Goal: Information Seeking & Learning: Learn about a topic

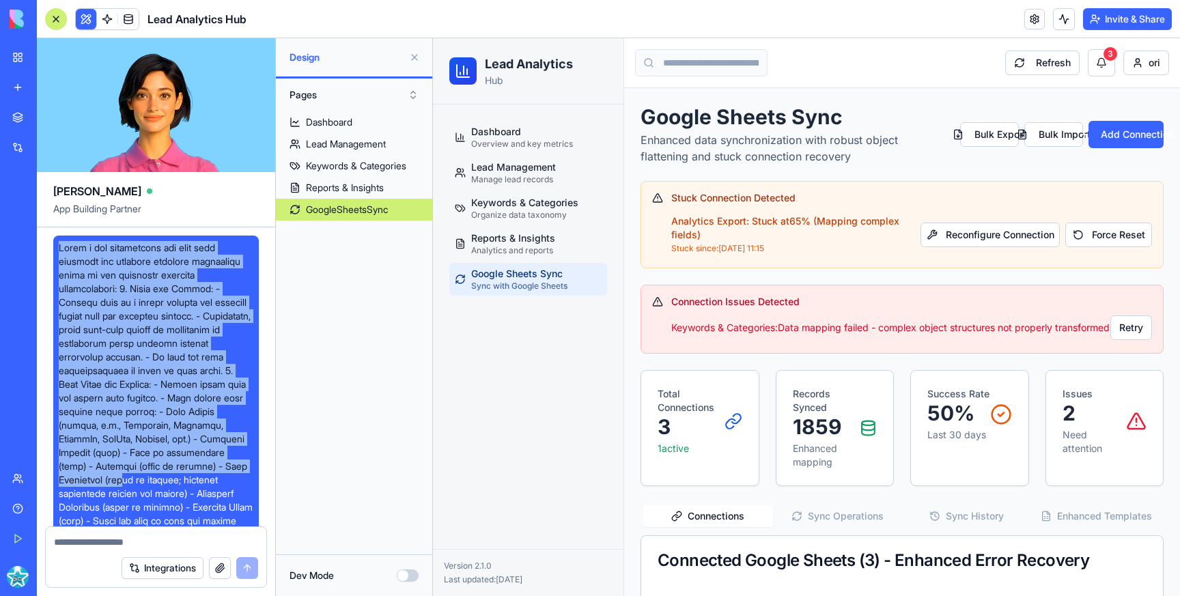
drag, startPoint x: 60, startPoint y: 248, endPoint x: 200, endPoint y: 485, distance: 275.7
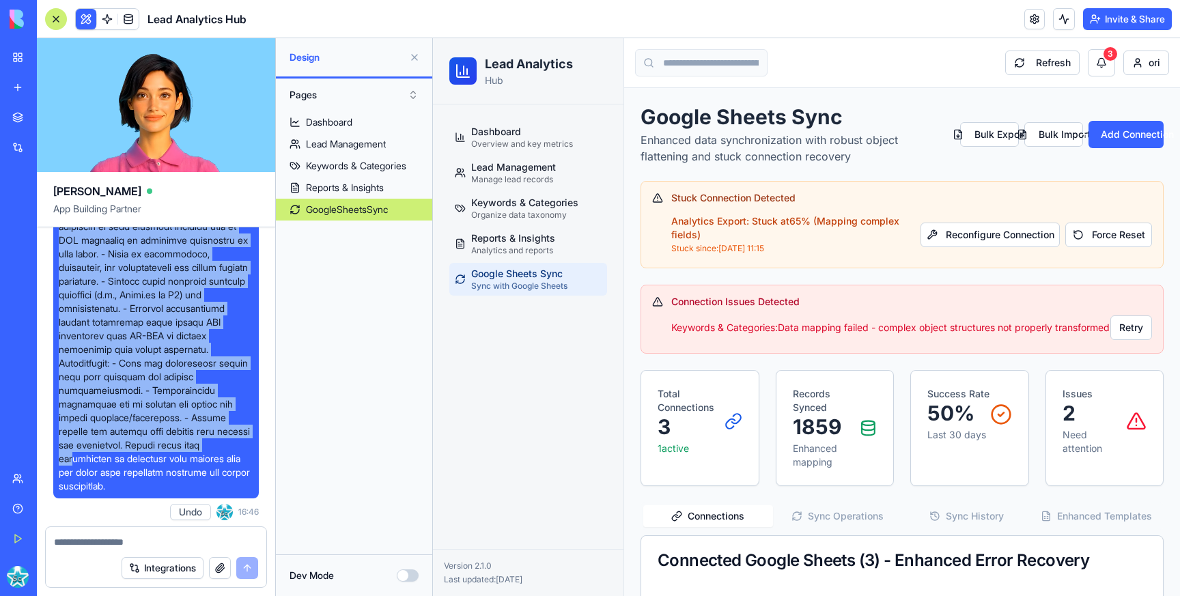
scroll to position [1509, 0]
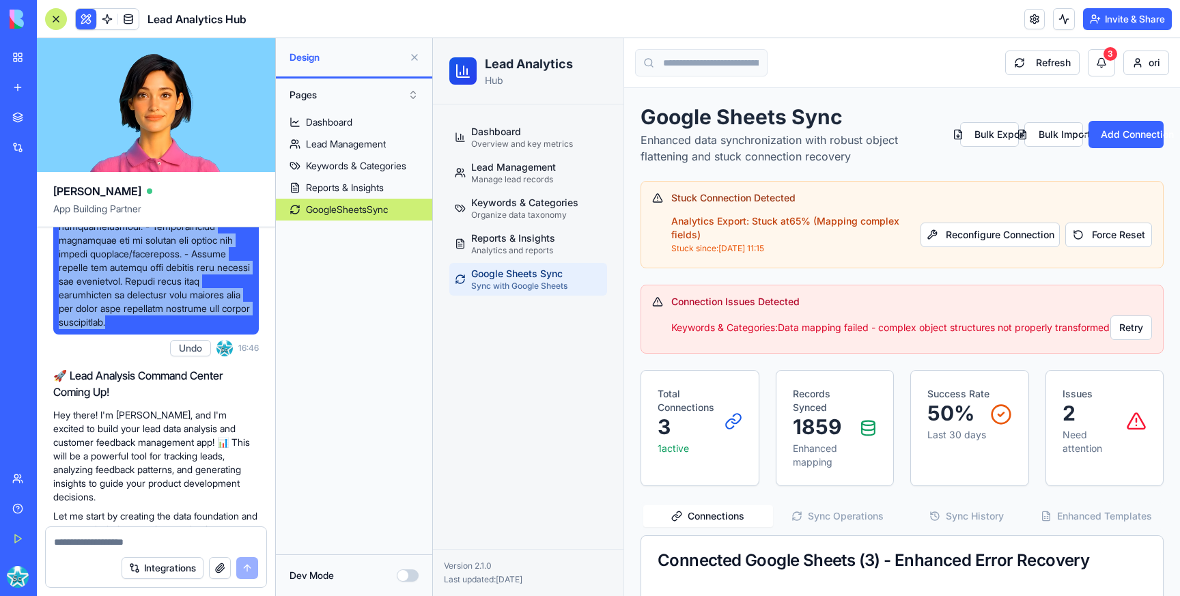
copy span "Build a web application for lead data analysis and customer feedback management…"
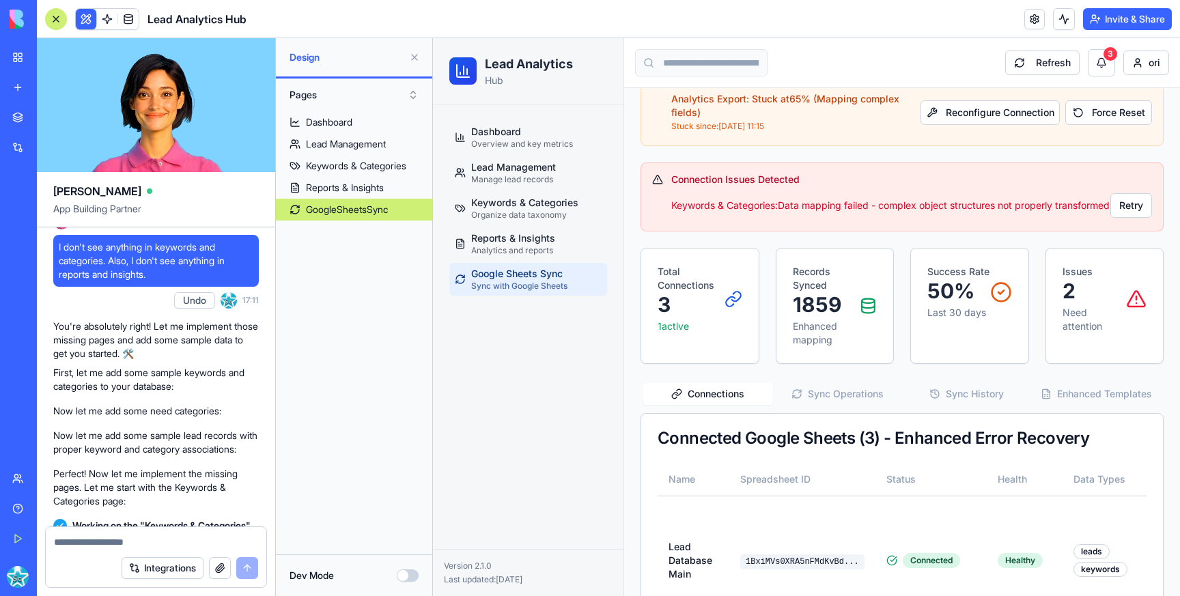
scroll to position [2642, 0]
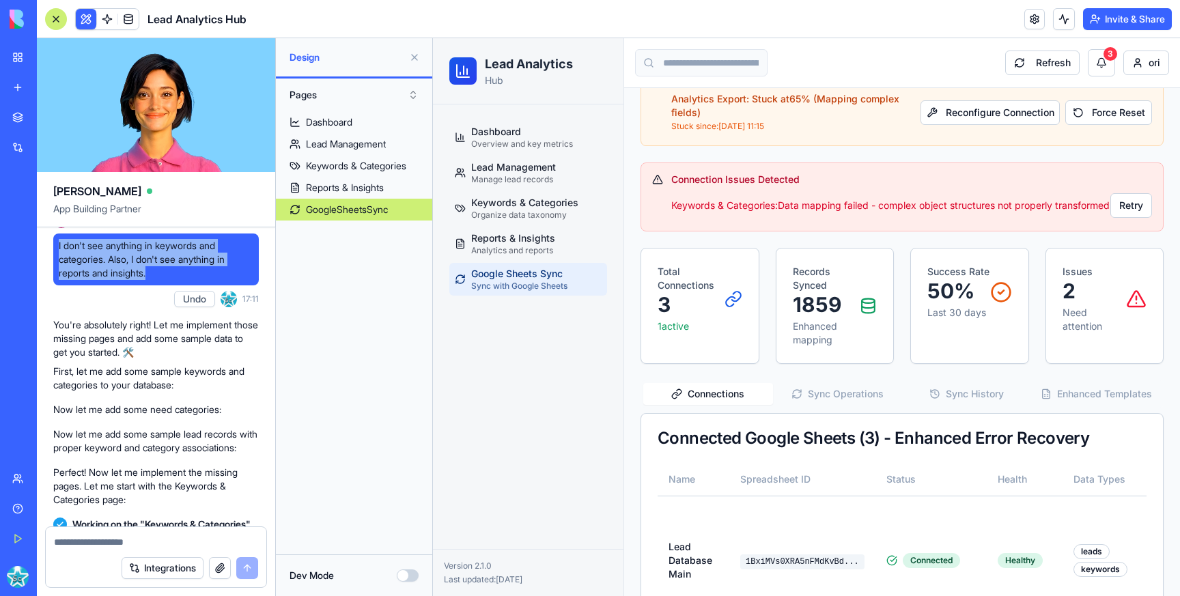
drag, startPoint x: 59, startPoint y: 355, endPoint x: 155, endPoint y: 391, distance: 102.8
click at [155, 285] on div "I don't see anything in keywords and categories. Also, I don't see anything in …" at bounding box center [155, 259] width 205 height 52
copy span "I don't see anything in keywords and categories. Also, I don't see anything in …"
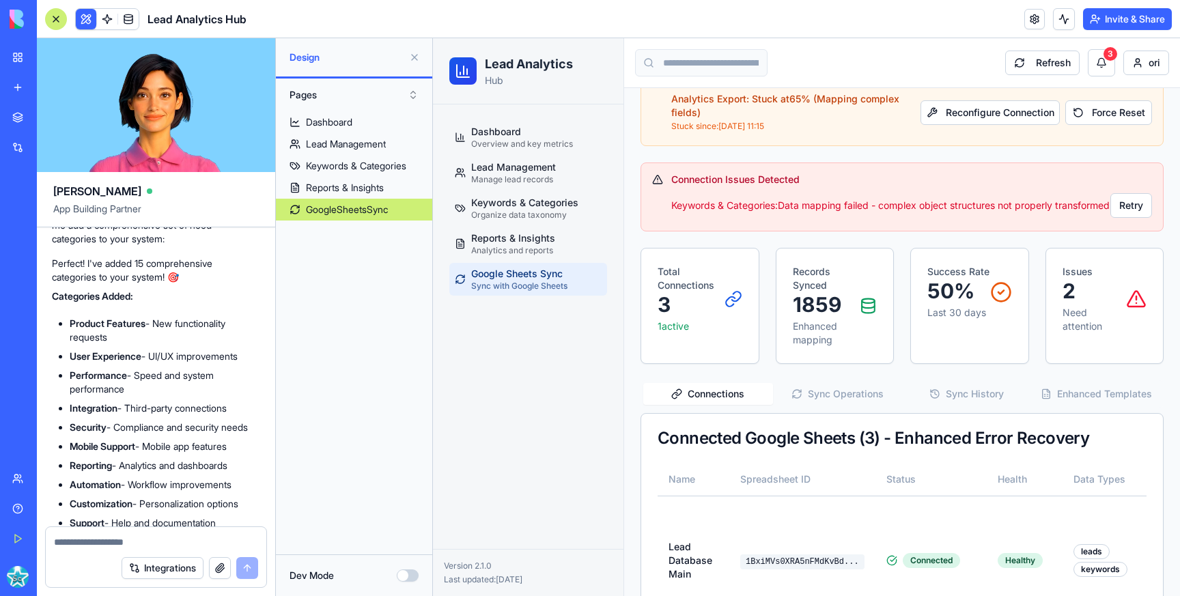
scroll to position [3668, 1]
